Goal: Task Accomplishment & Management: Manage account settings

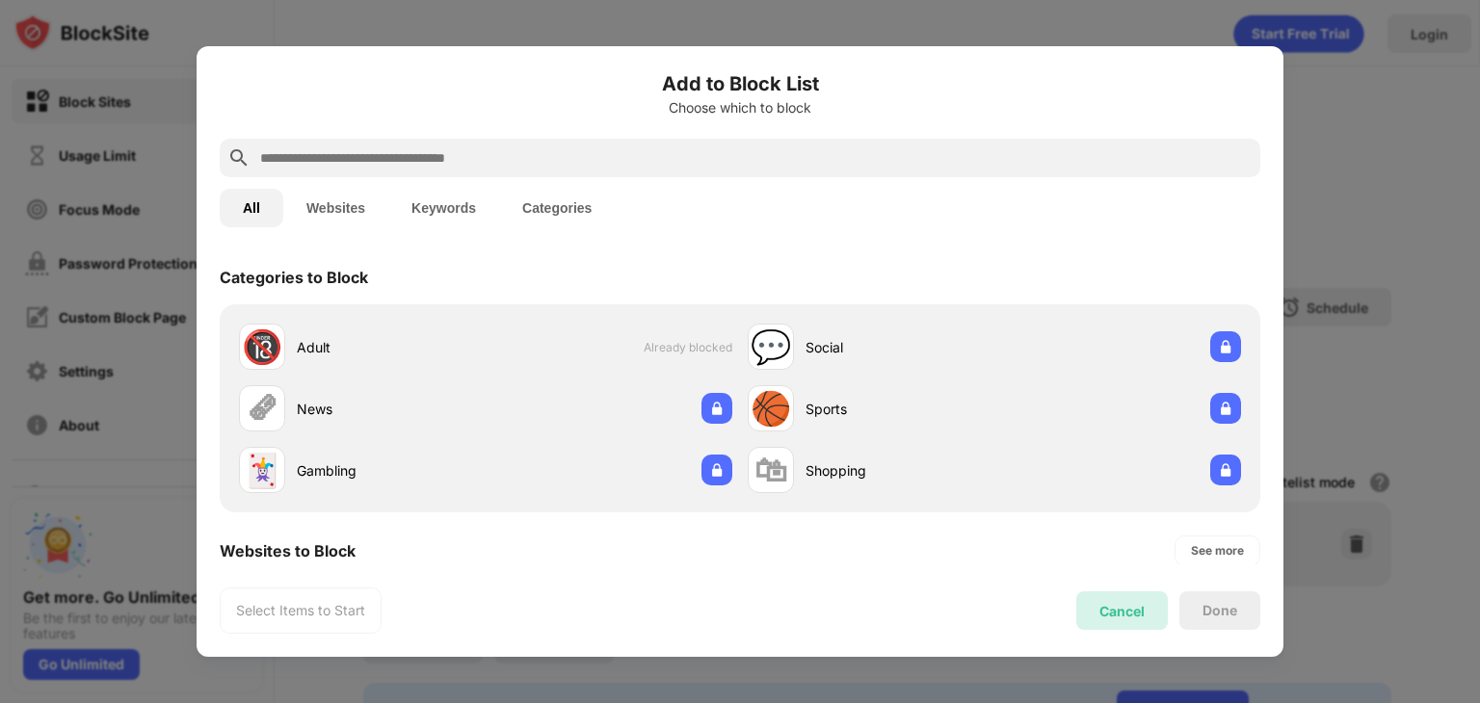
click at [1129, 621] on div "Cancel" at bounding box center [1122, 610] width 92 height 39
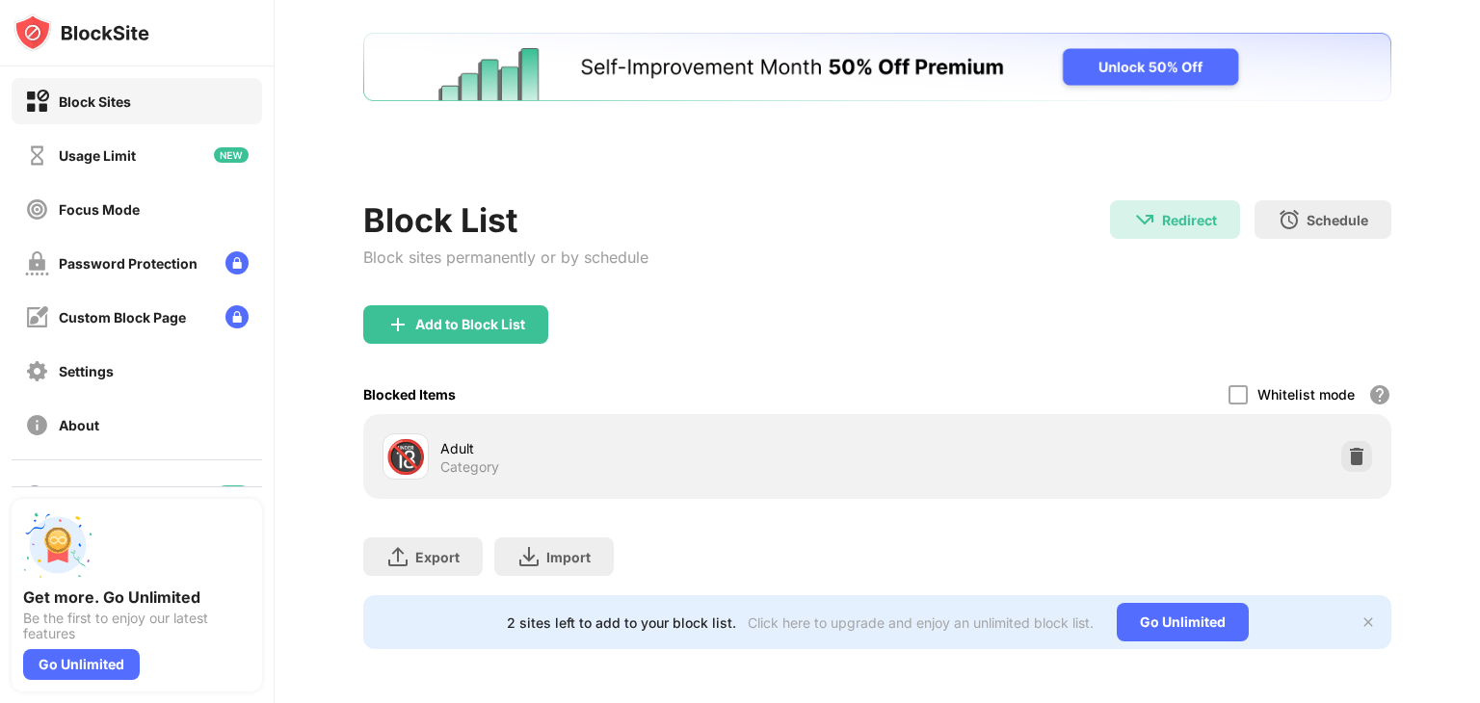
scroll to position [24, 14]
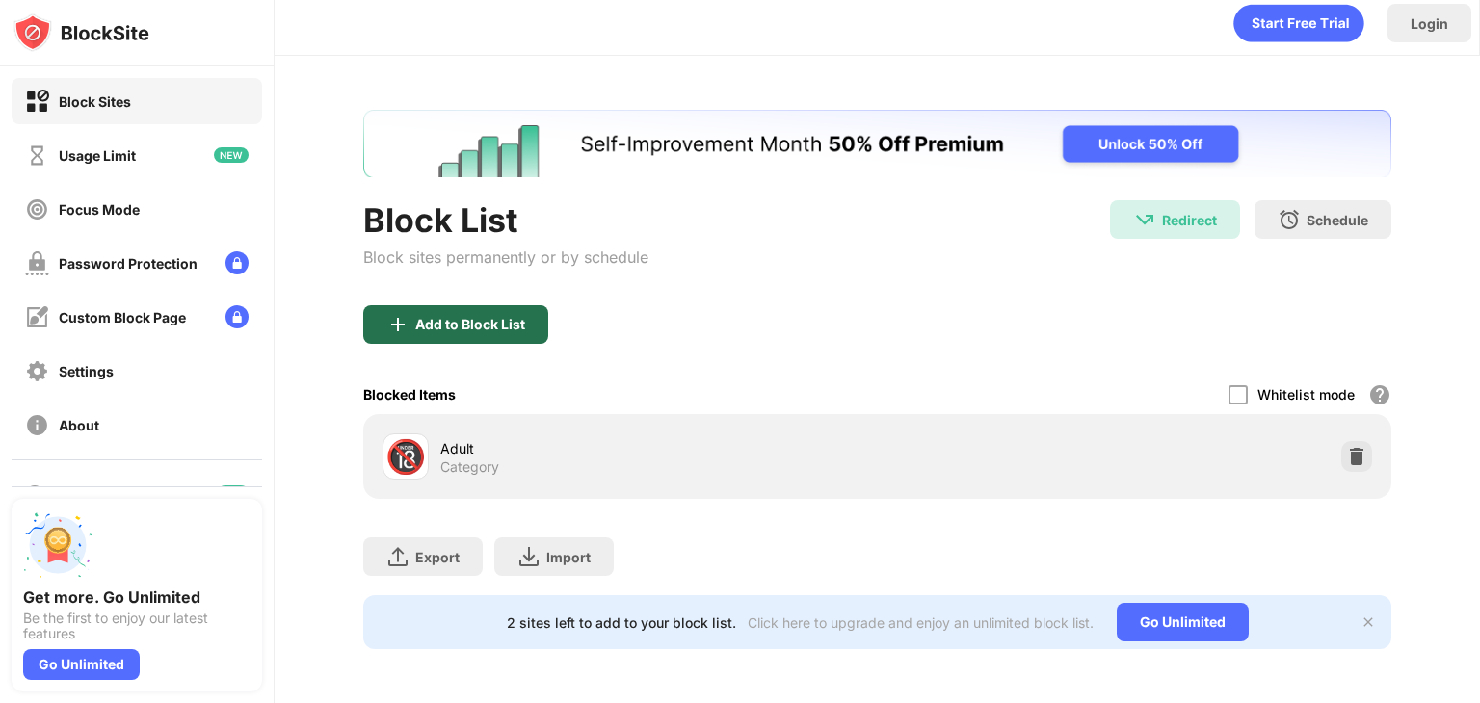
click at [435, 317] on div "Add to Block List" at bounding box center [470, 324] width 110 height 15
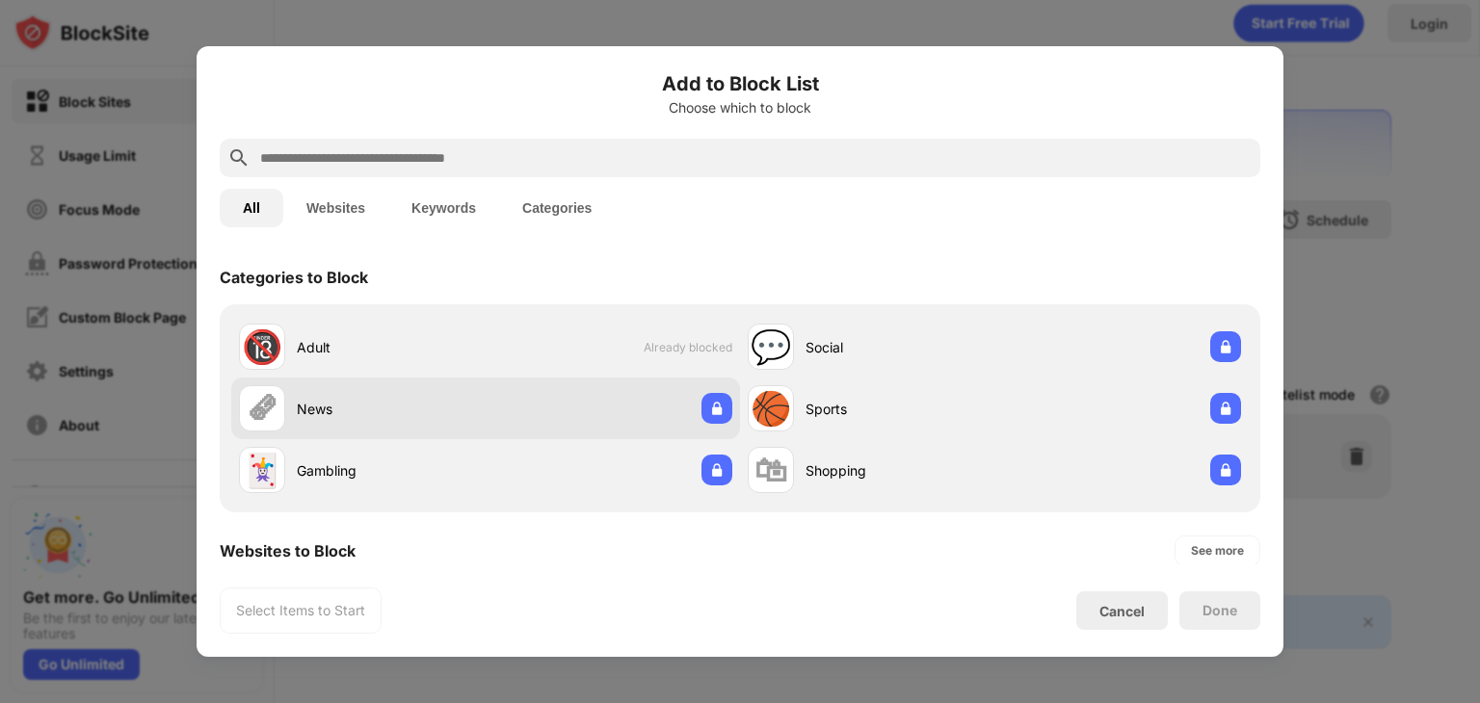
scroll to position [250, 0]
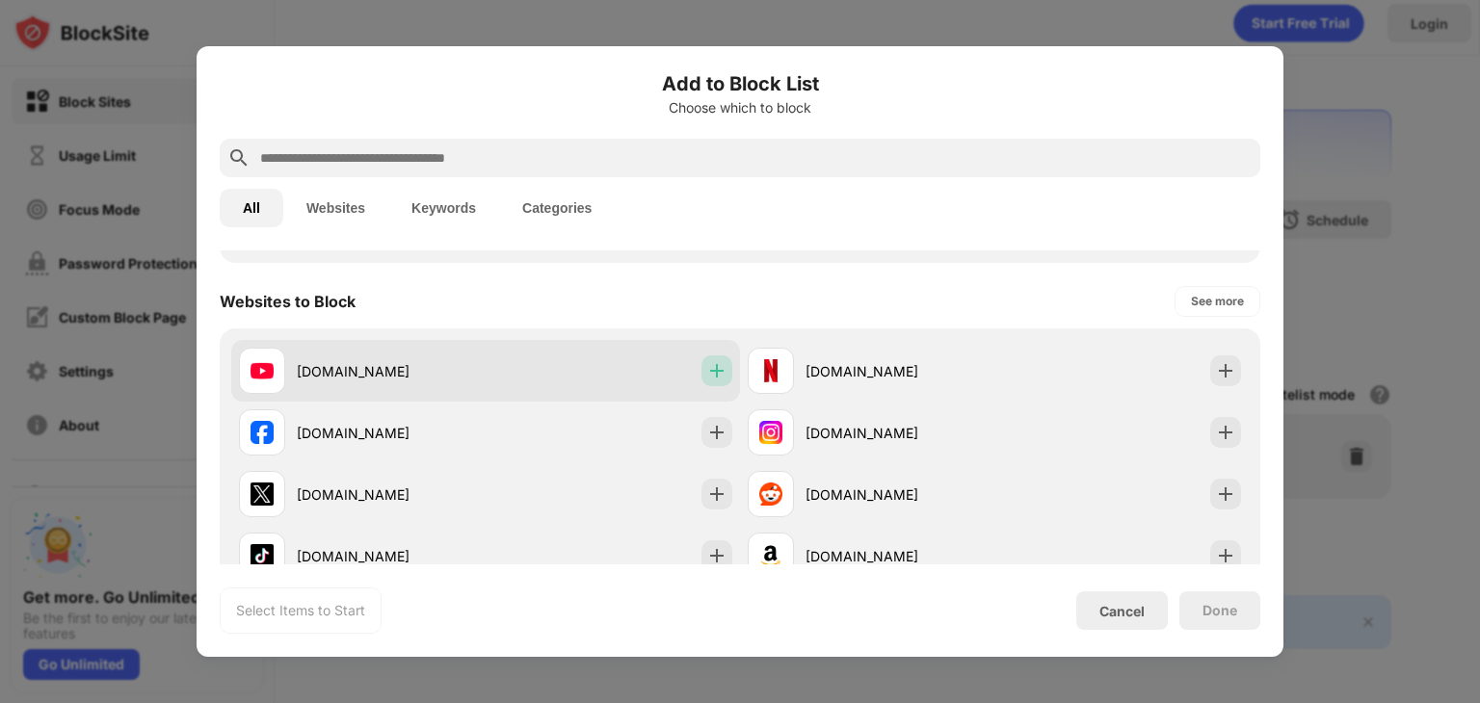
click at [707, 371] on img at bounding box center [716, 370] width 19 height 19
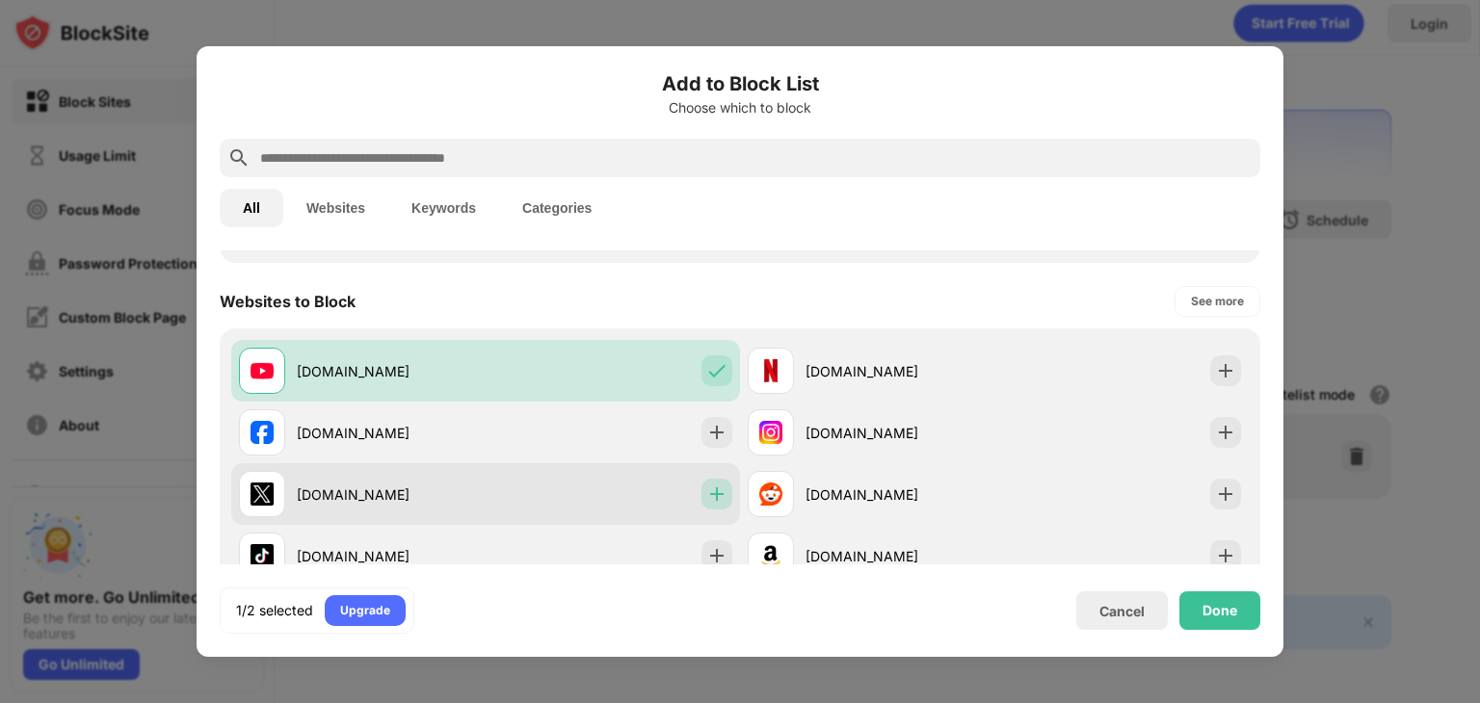
click at [709, 490] on img at bounding box center [716, 494] width 19 height 19
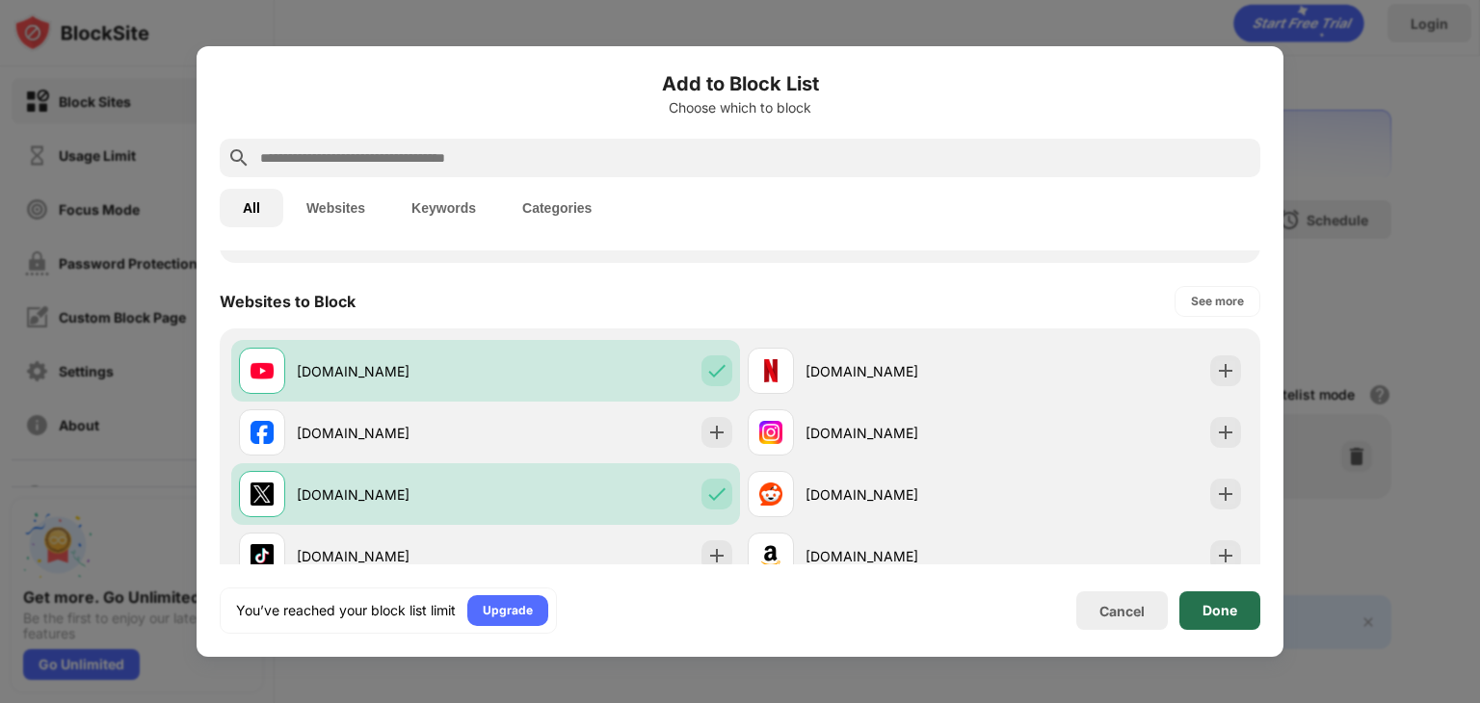
click at [1210, 620] on div "Done" at bounding box center [1219, 610] width 81 height 39
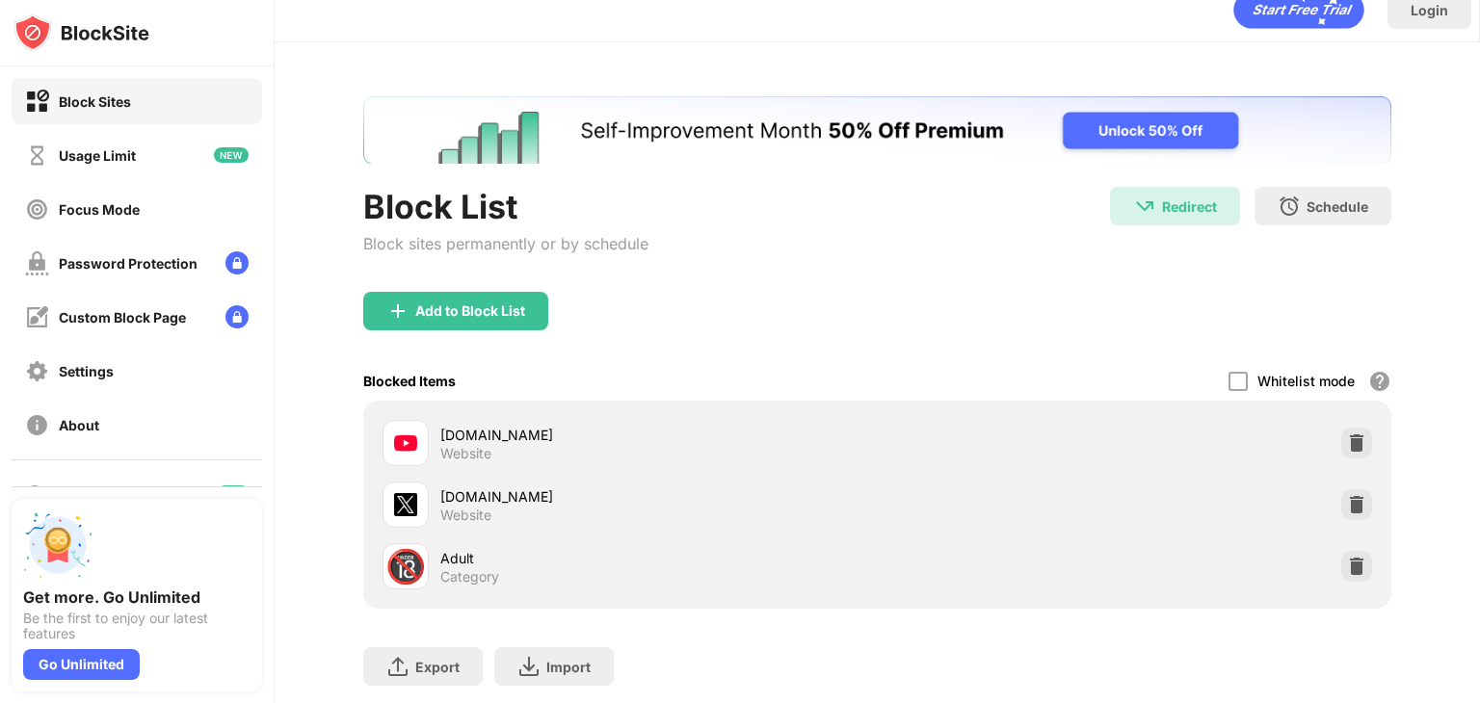
scroll to position [101, 14]
